Goal: Find specific page/section: Find specific page/section

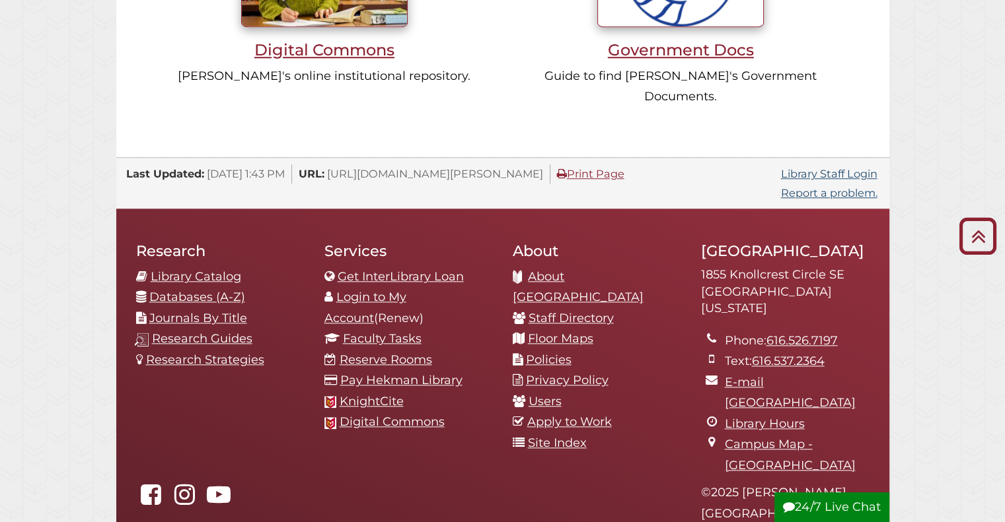
scroll to position [1401, 0]
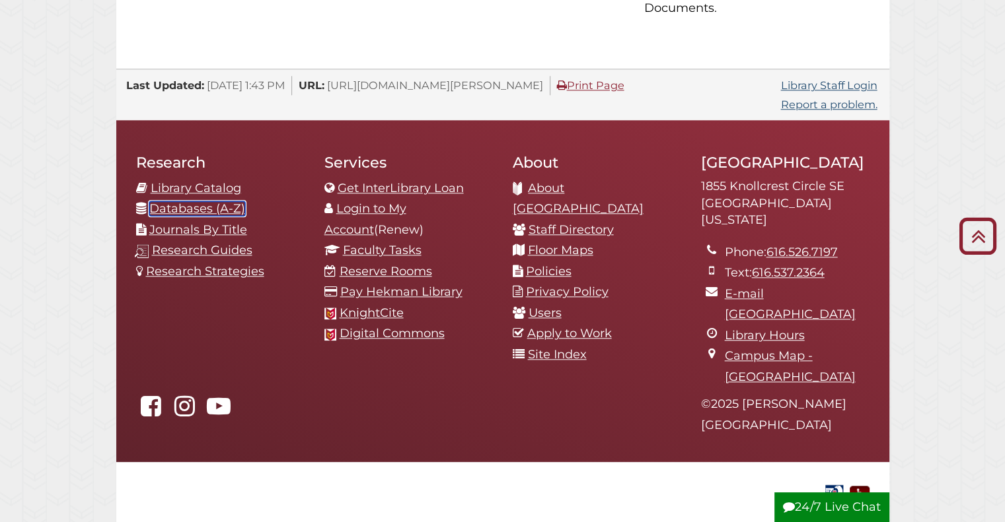
click at [211, 201] on link "Databases (A-Z)" at bounding box center [197, 208] width 96 height 15
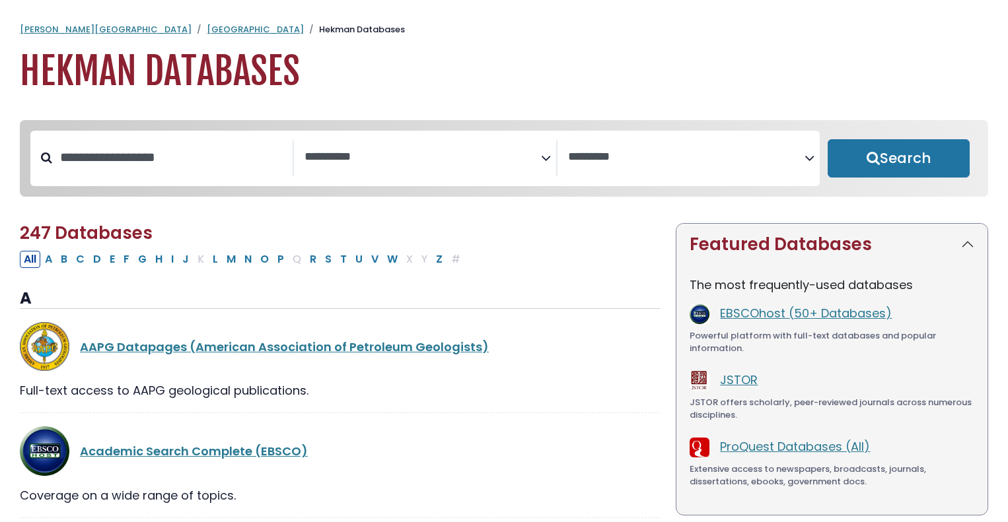
select select "Database Subject Filter"
select select "Database Vendors Filter"
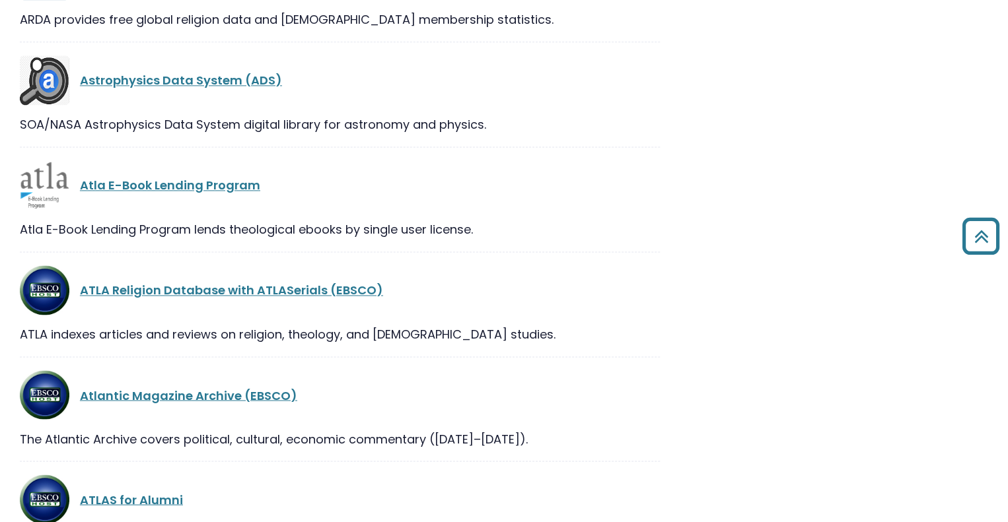
scroll to position [3381, 0]
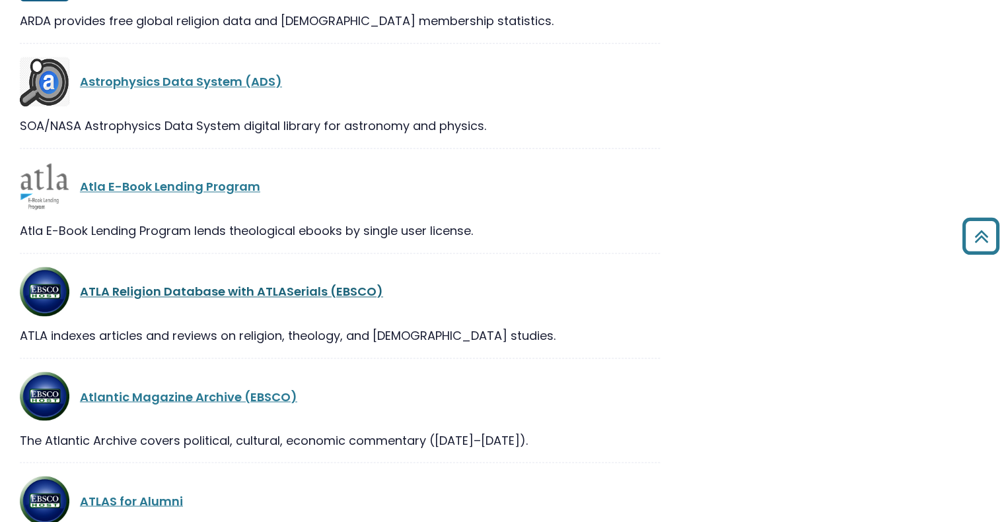
click at [264, 287] on link "ATLA Religion Database with ATLASerials (EBSCO)" at bounding box center [231, 291] width 303 height 17
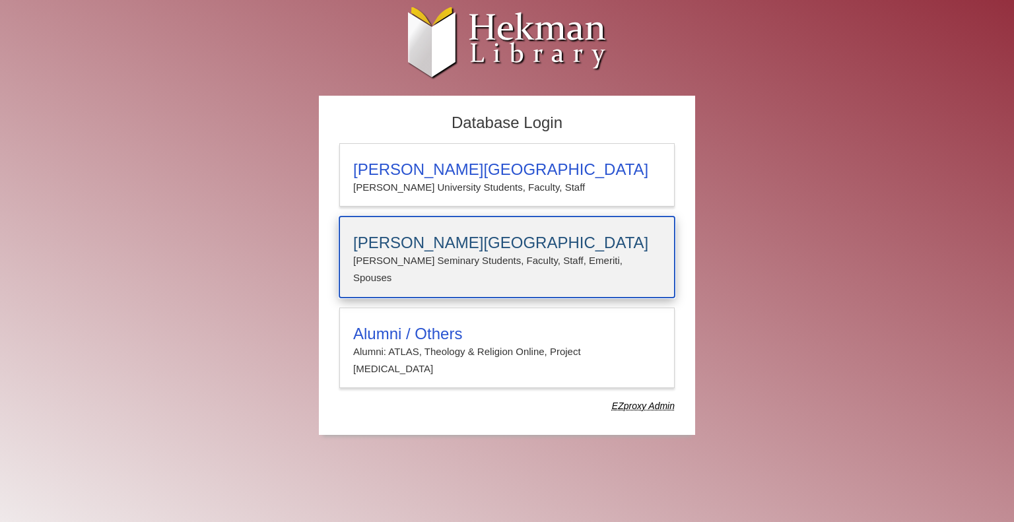
click at [478, 234] on h3 "Calvin Theological Seminary" at bounding box center [507, 243] width 308 height 18
